Goal: Task Accomplishment & Management: Manage account settings

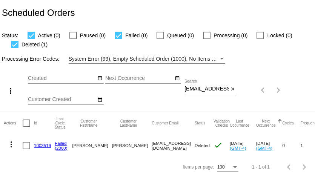
click at [211, 87] on input "nettyrenae@hotmail.com" at bounding box center [206, 89] width 44 height 6
paste input "slheureux"
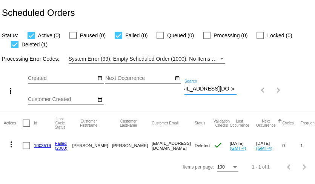
type input "slheureux@hotmail.com"
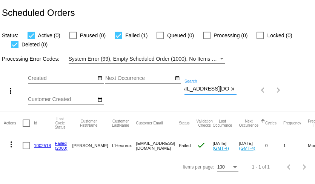
click at [211, 89] on input "slheureux@hotmail.com" at bounding box center [206, 89] width 44 height 6
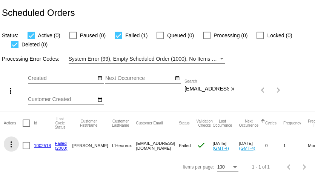
click at [11, 143] on mat-icon "more_vert" at bounding box center [11, 144] width 9 height 9
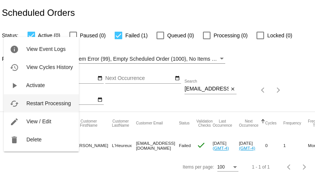
click at [35, 104] on span "Restart Processing" at bounding box center [48, 103] width 44 height 6
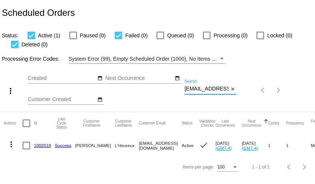
click at [216, 89] on input "[EMAIL_ADDRESS][DOMAIN_NAME]" at bounding box center [206, 89] width 44 height 6
paste input "pamyost@g"
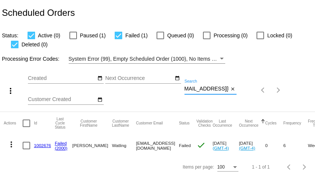
type input "[EMAIL_ADDRESS][DOMAIN_NAME]"
click at [73, 34] on div at bounding box center [73, 36] width 8 height 8
click at [73, 39] on input "Paused (1)" at bounding box center [73, 39] width 0 height 0
checkbox input "true"
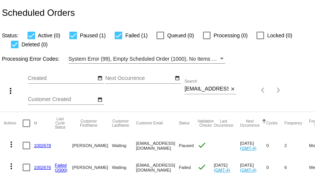
click at [46, 145] on link "1002678" at bounding box center [42, 145] width 17 height 5
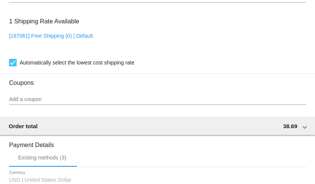
scroll to position [584, 0]
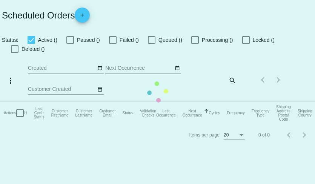
checkbox input "true"
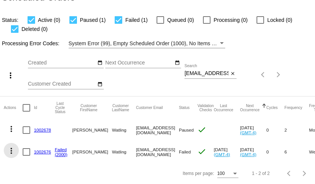
click at [11, 149] on mat-icon "more_vert" at bounding box center [11, 150] width 9 height 9
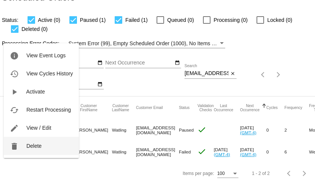
click at [26, 148] on span "Delete" at bounding box center [33, 146] width 15 height 6
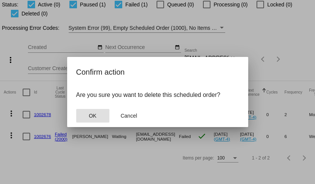
click at [101, 113] on button "OK" at bounding box center [92, 116] width 33 height 14
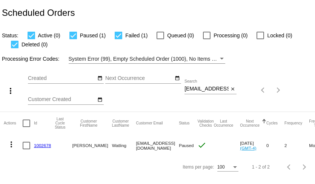
click at [45, 146] on link "1002678" at bounding box center [42, 145] width 17 height 5
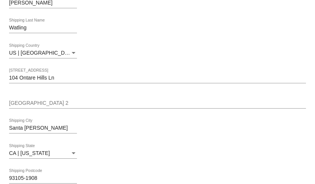
scroll to position [190, 0]
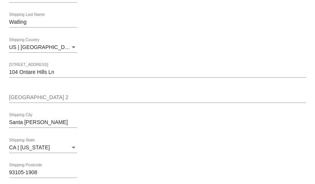
click at [82, 74] on input "104 Ontare Hills Ln" at bounding box center [157, 72] width 296 height 6
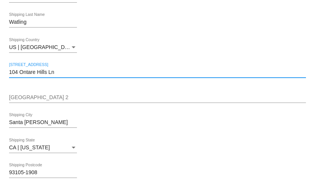
click at [82, 74] on input "104 Ontare Hills Ln" at bounding box center [157, 72] width 296 height 6
paste input "[STREET_ADDRESS][PERSON_NAME][US_STATE]."
click at [80, 73] on input "[STREET_ADDRESS][PERSON_NAME][US_STATE]." at bounding box center [157, 72] width 296 height 6
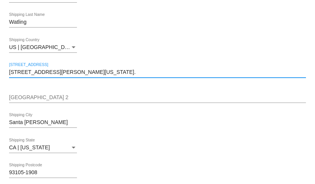
type input "[STREET_ADDRESS][PERSON_NAME][US_STATE]."
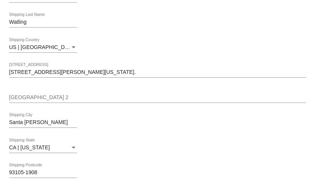
click at [52, 123] on input "Santa [PERSON_NAME]" at bounding box center [43, 122] width 68 height 6
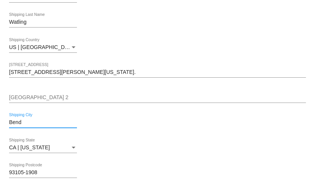
type input "Bend"
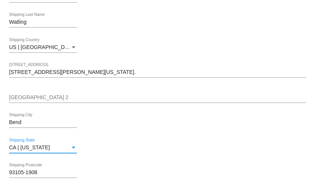
click at [55, 147] on div "CA | [US_STATE]" at bounding box center [39, 148] width 61 height 6
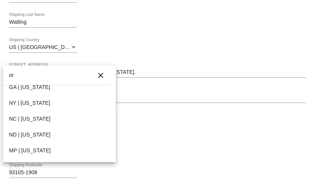
scroll to position [111, 0]
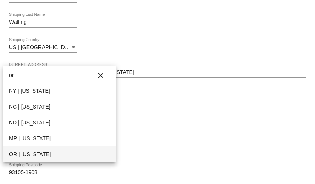
type input "or"
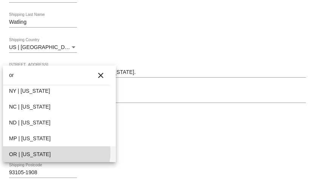
click at [52, 151] on span "OR | [US_STATE]" at bounding box center [59, 154] width 101 height 16
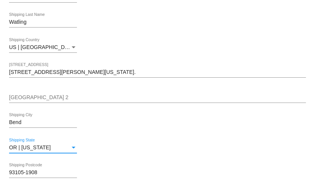
click at [51, 173] on input "93105-1908" at bounding box center [43, 173] width 68 height 6
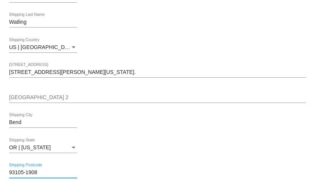
click at [51, 173] on input "93105-1908" at bounding box center [43, 173] width 68 height 6
type input "97703"
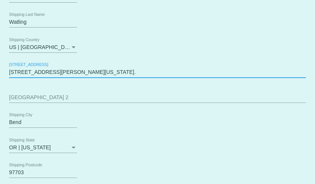
drag, startPoint x: 72, startPoint y: 72, endPoint x: 139, endPoint y: 72, distance: 66.3
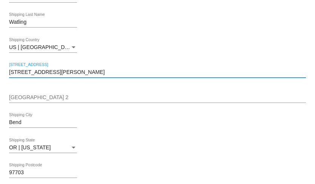
type input "[STREET_ADDRESS][PERSON_NAME]"
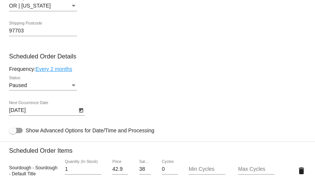
scroll to position [330, 0]
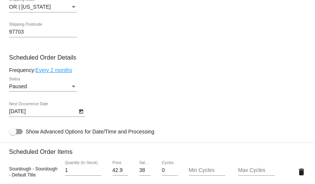
click at [81, 111] on icon "Open calendar" at bounding box center [80, 111] width 5 height 9
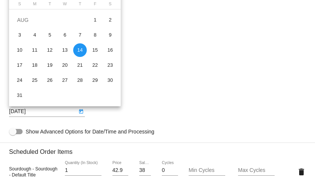
click at [143, 61] on div at bounding box center [157, 92] width 315 height 184
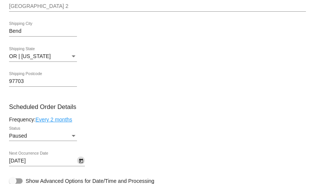
scroll to position [283, 0]
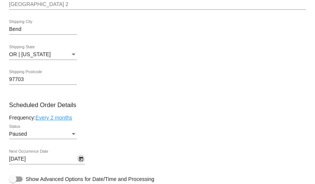
click at [82, 157] on icon "Open calendar" at bounding box center [80, 158] width 5 height 9
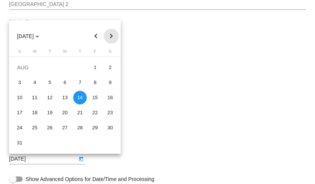
click at [109, 37] on button "Next month" at bounding box center [111, 36] width 15 height 15
click at [46, 145] on div "30" at bounding box center [50, 143] width 14 height 14
type input "[DATE]"
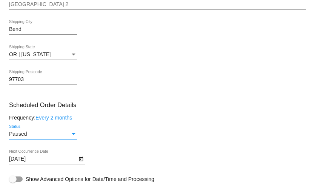
click at [71, 136] on div "Status" at bounding box center [73, 134] width 7 height 6
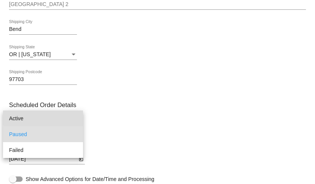
click at [66, 118] on span "Active" at bounding box center [43, 118] width 68 height 16
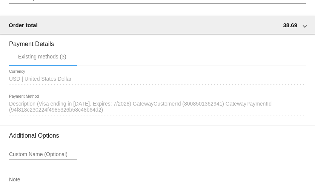
scroll to position [683, 0]
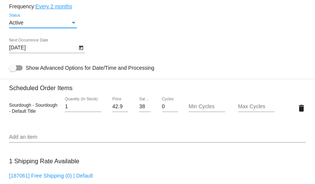
scroll to position [394, 0]
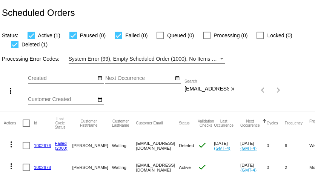
click at [202, 86] on input "[EMAIL_ADDRESS][DOMAIN_NAME]" at bounding box center [206, 89] width 44 height 6
click at [202, 86] on input "pamyost@gmail.com" at bounding box center [206, 89] width 44 height 6
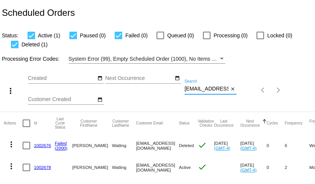
paste input "japostolov@equityreg"
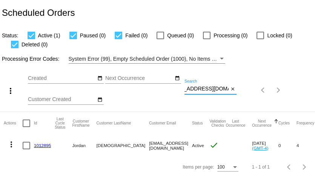
type input "japostolov@equityreg.com"
click at [45, 143] on link "1012895" at bounding box center [42, 145] width 17 height 5
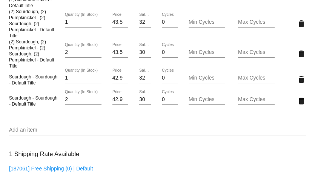
scroll to position [535, 0]
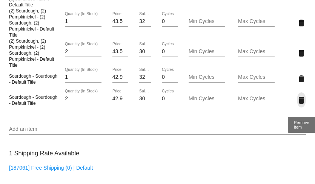
click at [303, 98] on mat-icon "delete" at bounding box center [300, 100] width 9 height 9
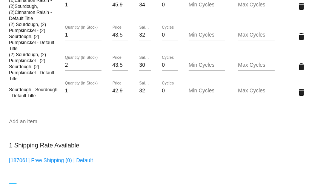
scroll to position [512, 0]
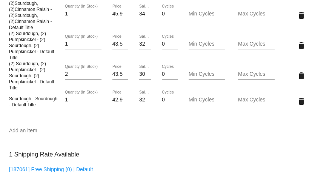
drag, startPoint x: 109, startPoint y: 51, endPoint x: 251, endPoint y: 40, distance: 142.8
click at [251, 40] on div "(2) Sourdough, (2) Pumpkinickel - (2) Sourdough, (2) Pumpkinickel - Default Tit…" at bounding box center [157, 45] width 296 height 30
click at [300, 44] on mat-icon "delete" at bounding box center [300, 45] width 9 height 9
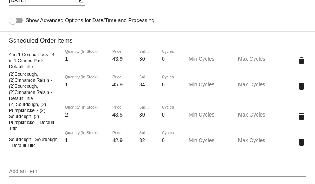
scroll to position [437, 0]
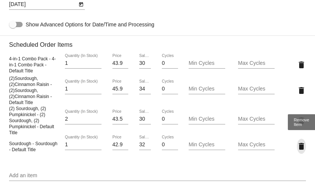
click at [302, 145] on mat-icon "delete" at bounding box center [300, 146] width 9 height 9
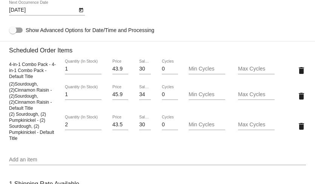
scroll to position [435, 0]
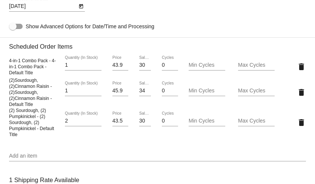
drag, startPoint x: 7, startPoint y: 60, endPoint x: 57, endPoint y: 128, distance: 84.4
click at [57, 128] on mat-card "Customer 6888047: Jordan APOSTOLOV japostolov@equityreg.com Customer Shipping E…" at bounding box center [157, 81] width 315 height 819
click at [62, 138] on div "4-in-1 Combo Pack - 4-in-1 Combo Pack - Default Title 1 Quantity (In Stock) 43.…" at bounding box center [157, 96] width 296 height 93
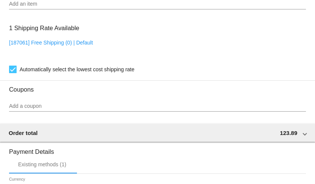
scroll to position [622, 0]
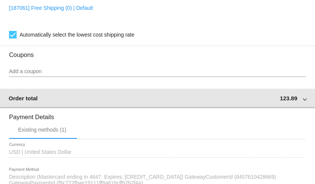
drag, startPoint x: 274, startPoint y: 95, endPoint x: 299, endPoint y: 96, distance: 25.2
click at [299, 96] on div "Order total 123.89" at bounding box center [156, 98] width 294 height 6
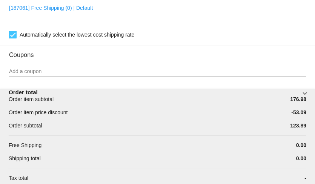
copy span "123.89"
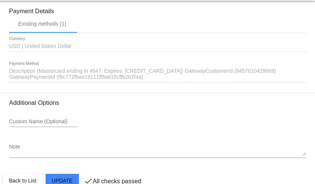
scroll to position [862, 0]
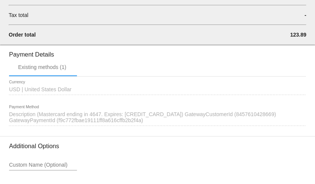
scroll to position [786, 0]
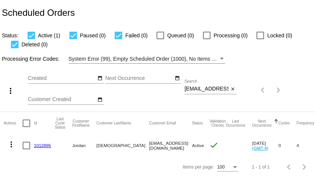
click at [206, 87] on input "[EMAIL_ADDRESS][DOMAIN_NAME]" at bounding box center [206, 89] width 44 height 6
paste input "[EMAIL_ADDRESS]"
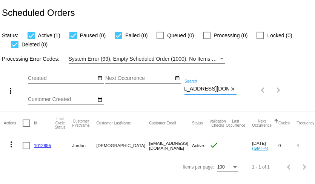
type input "[EMAIL_ADDRESS][DOMAIN_NAME]"
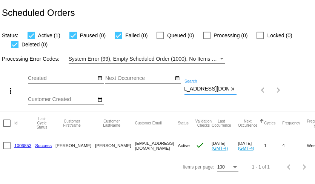
scroll to position [0, 16]
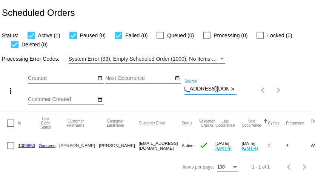
click at [22, 144] on link "1006853" at bounding box center [26, 145] width 17 height 5
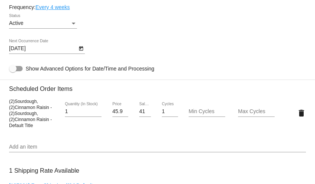
scroll to position [462, 0]
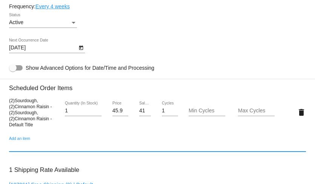
click at [43, 148] on input "Add an item" at bounding box center [157, 146] width 296 height 6
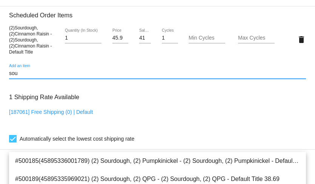
scroll to position [536, 0]
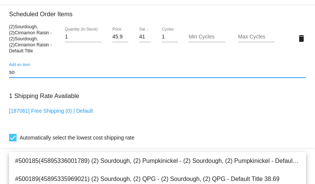
type input "s"
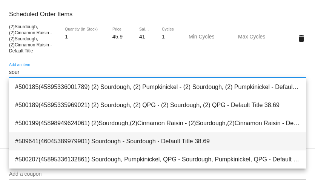
type input "sour"
click at [111, 142] on span "#509641(46045389979901) Sourdough - Sourdough - Default Title 38.69" at bounding box center [157, 141] width 284 height 18
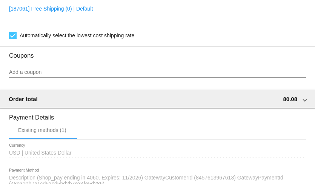
scroll to position [660, 0]
